Goal: Check status: Check status

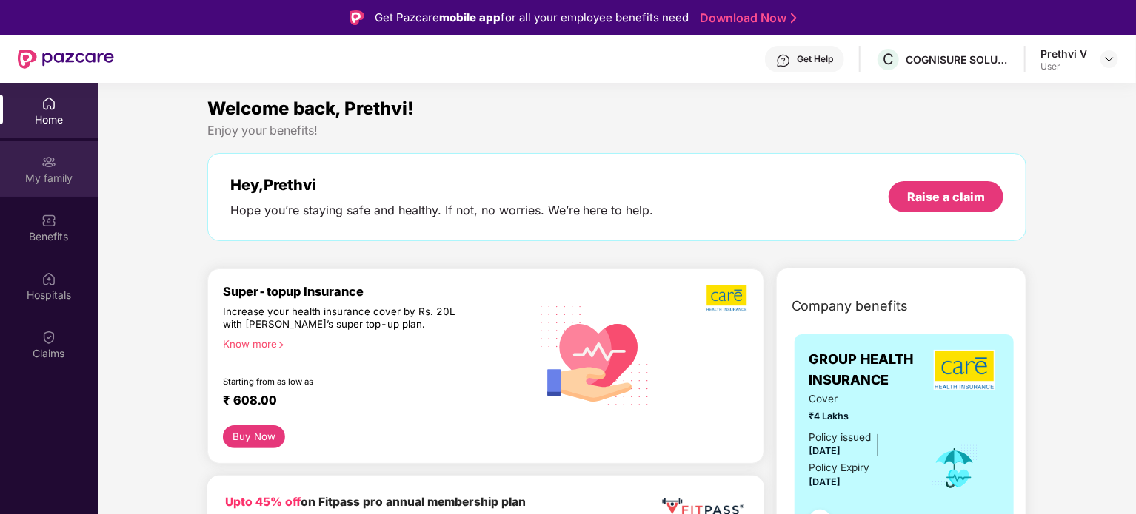
click at [56, 191] on div "My family" at bounding box center [49, 169] width 98 height 56
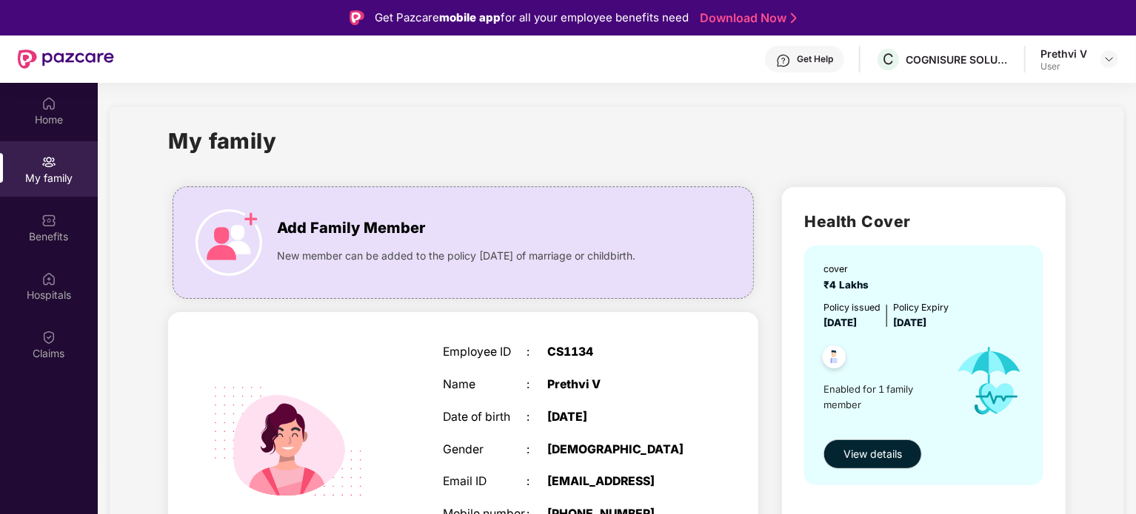
click at [616, 416] on div "08 Jan 1998" at bounding box center [620, 418] width 147 height 14
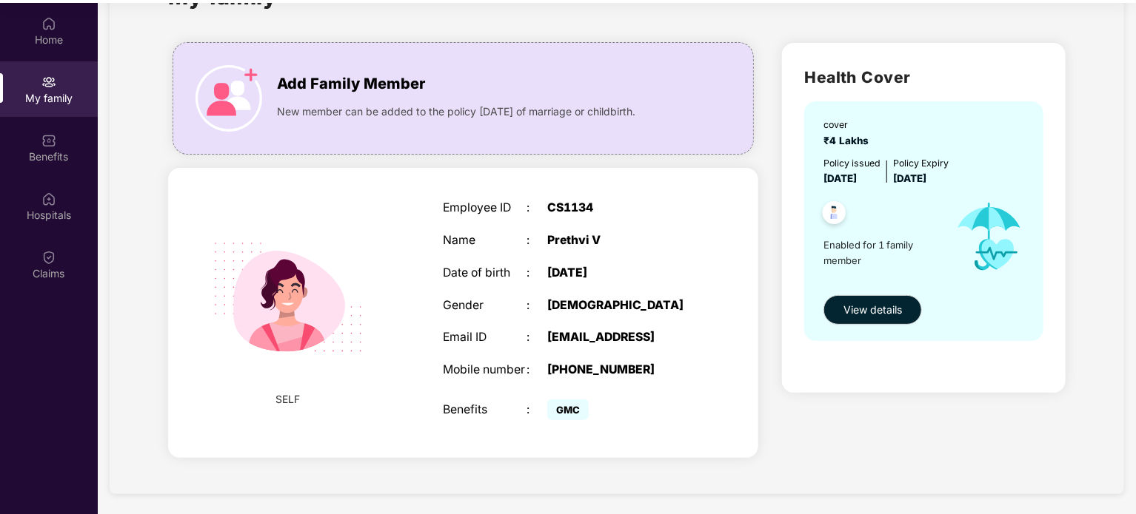
scroll to position [83, 0]
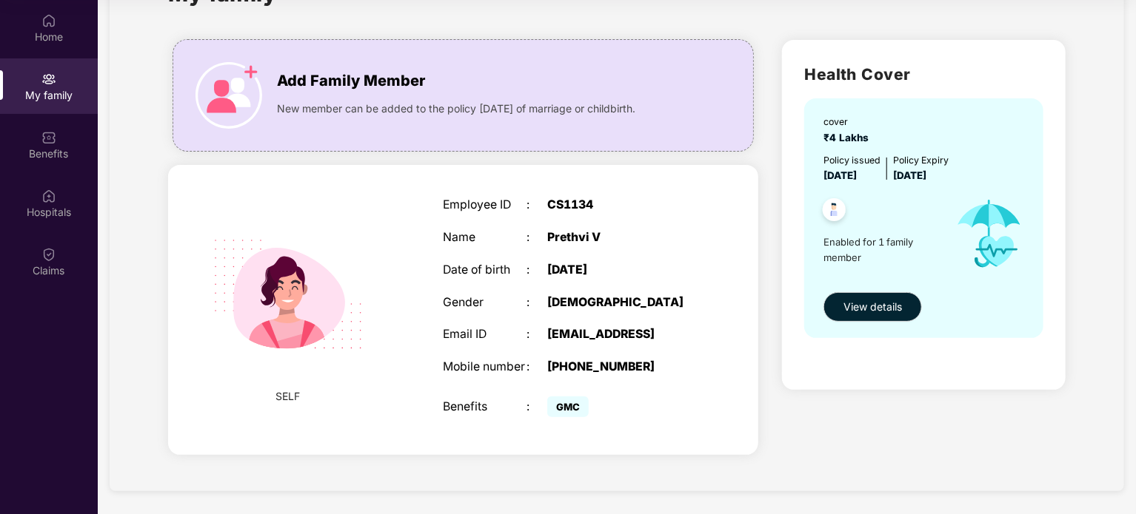
click at [388, 378] on div "SELF Employee ID : CS1134 Name : Prethvi V Date of birth : 08 Jan 1998 Gender :…" at bounding box center [463, 310] width 590 height 290
click at [477, 395] on div "Benefits : GMC" at bounding box center [568, 407] width 251 height 29
click at [260, 318] on img at bounding box center [288, 295] width 188 height 188
drag, startPoint x: 392, startPoint y: 401, endPoint x: 648, endPoint y: 303, distance: 275.1
click at [394, 400] on div "SELF Employee ID : CS1134 Name : Prethvi V Date of birth : 08 Jan 1998 Gender :…" at bounding box center [463, 310] width 590 height 290
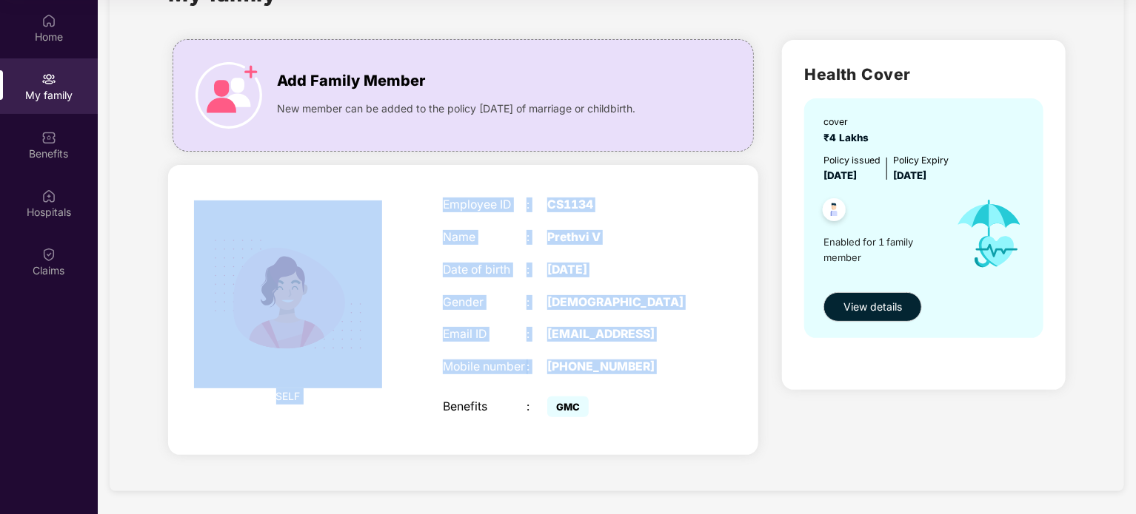
click at [530, 286] on div "Employee ID : CS1134 Name : Prethvi V Date of birth : 08 Jan 1998 Gender : FEMA…" at bounding box center [568, 310] width 281 height 261
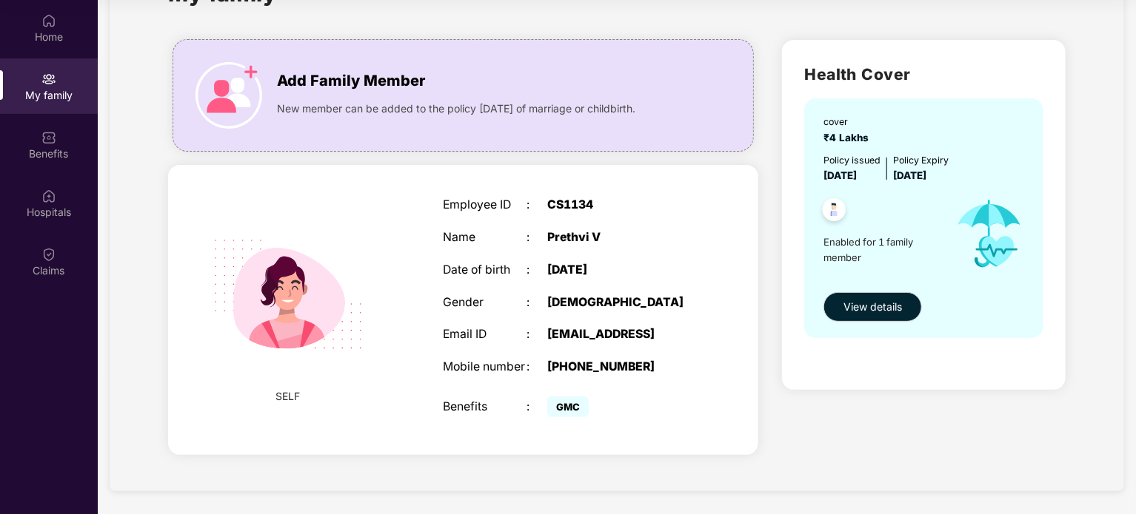
click at [756, 378] on div "SELF Employee ID : CS1134 Name : Prethvi V Date of birth : 08 Jan 1998 Gender :…" at bounding box center [463, 310] width 590 height 290
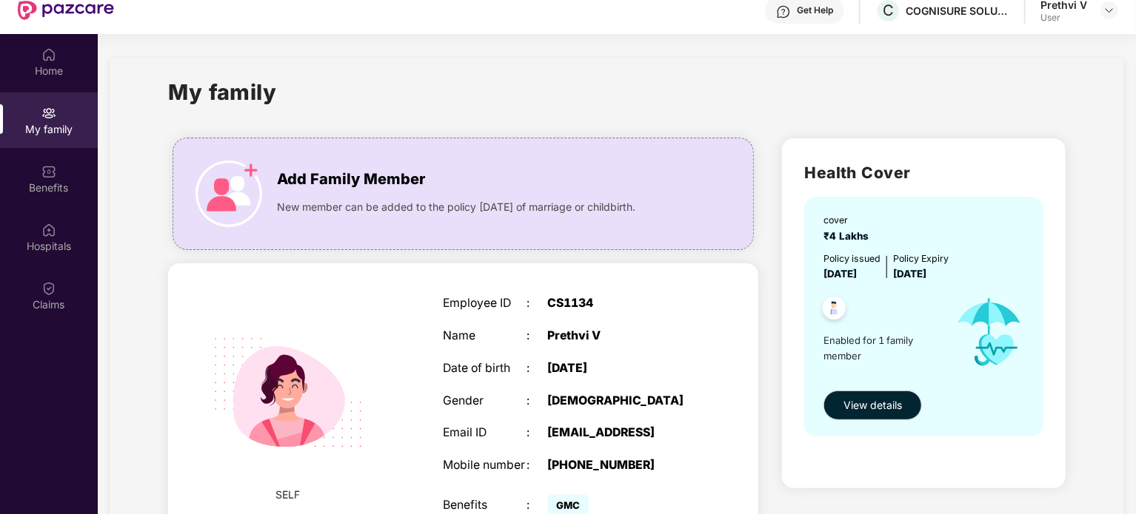
scroll to position [0, 0]
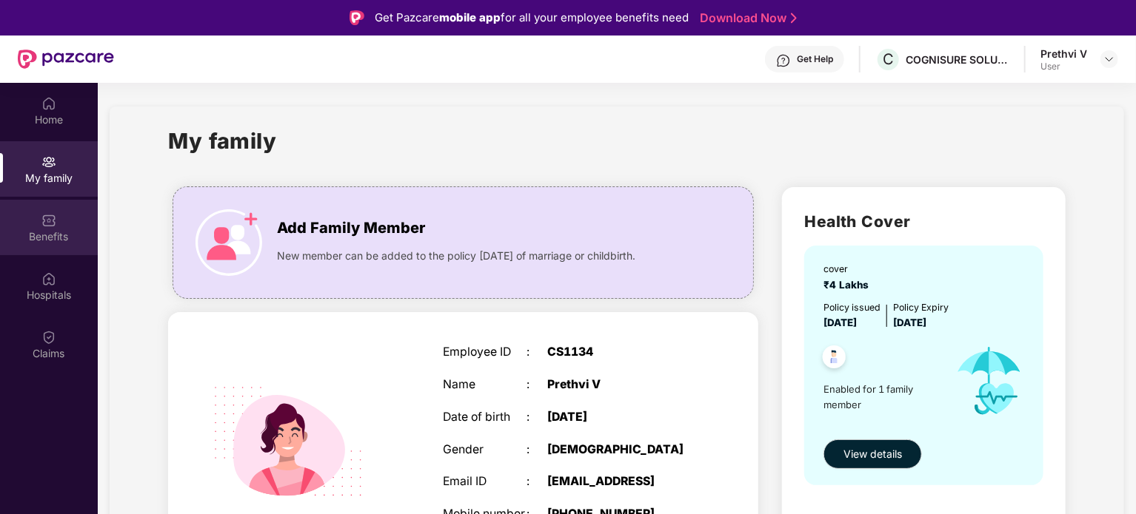
click at [59, 247] on div "Benefits" at bounding box center [49, 228] width 98 height 56
